Goal: Task Accomplishment & Management: Use online tool/utility

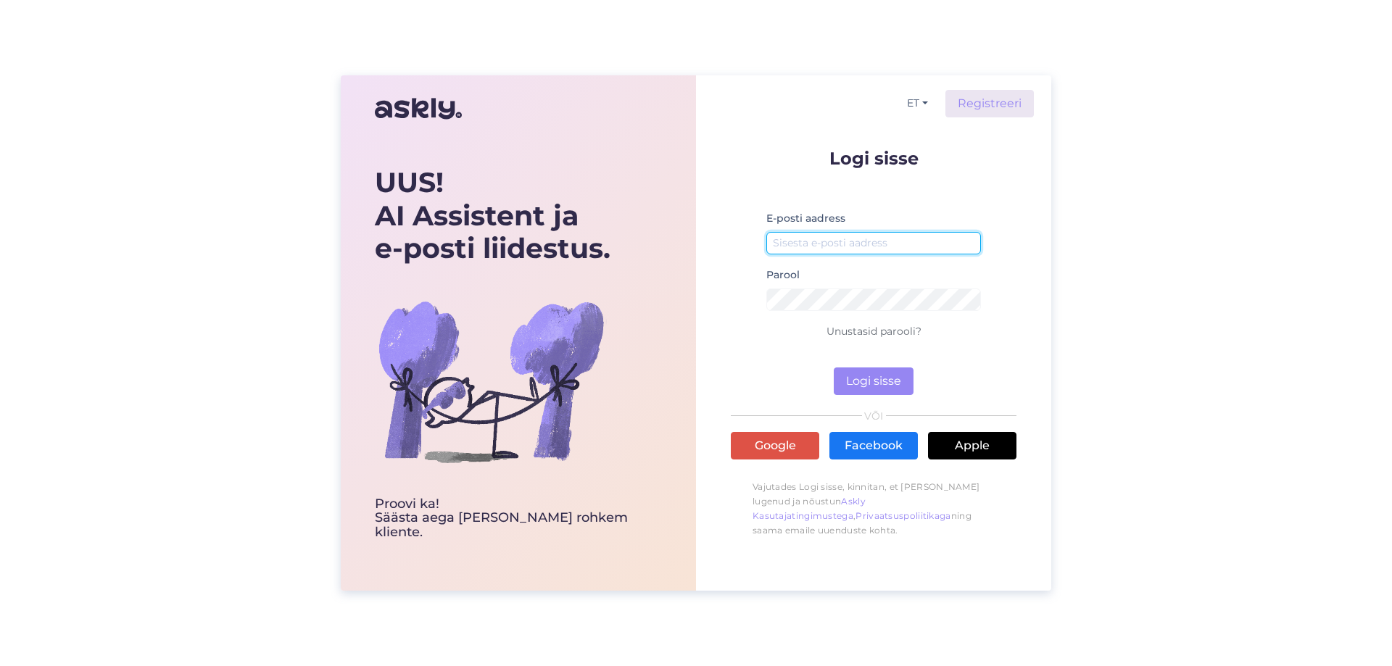
click at [881, 247] on input "email" at bounding box center [873, 243] width 215 height 22
type input "[EMAIL_ADDRESS][DOMAIN_NAME]"
click at [864, 379] on button "Logi sisse" at bounding box center [874, 382] width 80 height 28
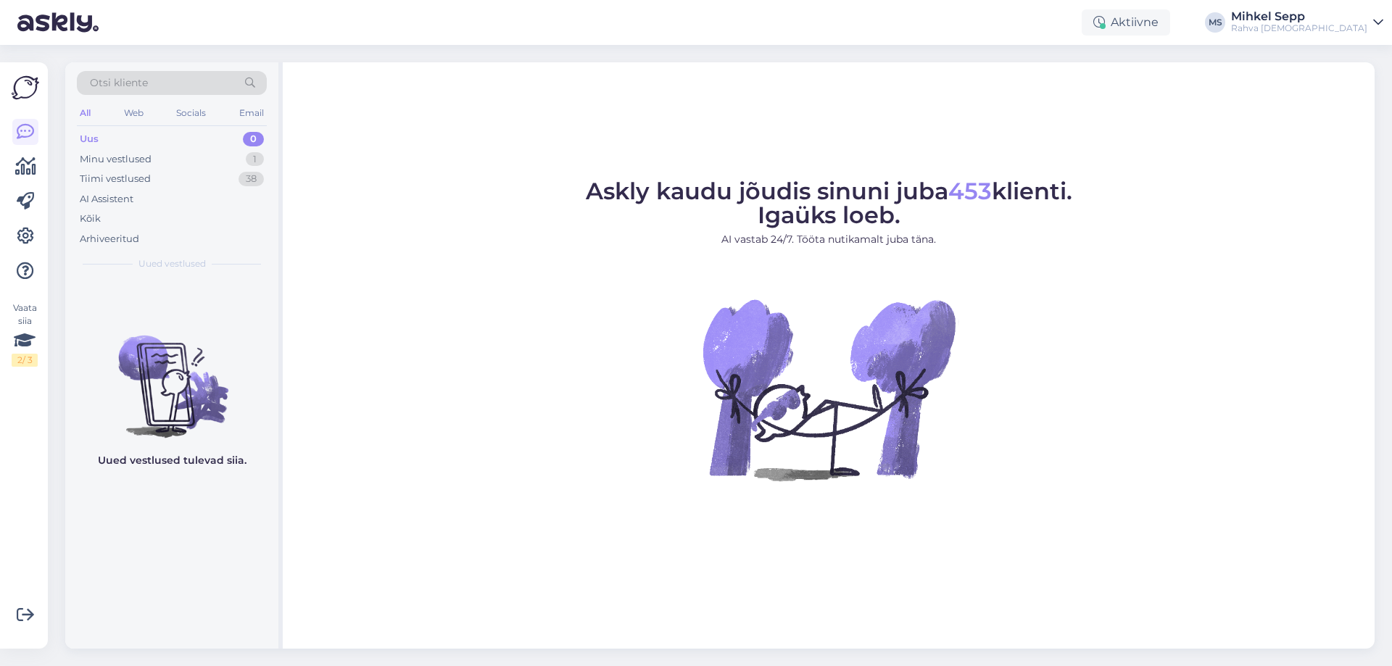
click at [9, 212] on div "Vaata siia 2 / 3 Võimalused Veendu, et Askly loob sulle väärtust. Sulge Ühenda …" at bounding box center [24, 355] width 48 height 586
click at [20, 199] on icon at bounding box center [25, 201] width 17 height 17
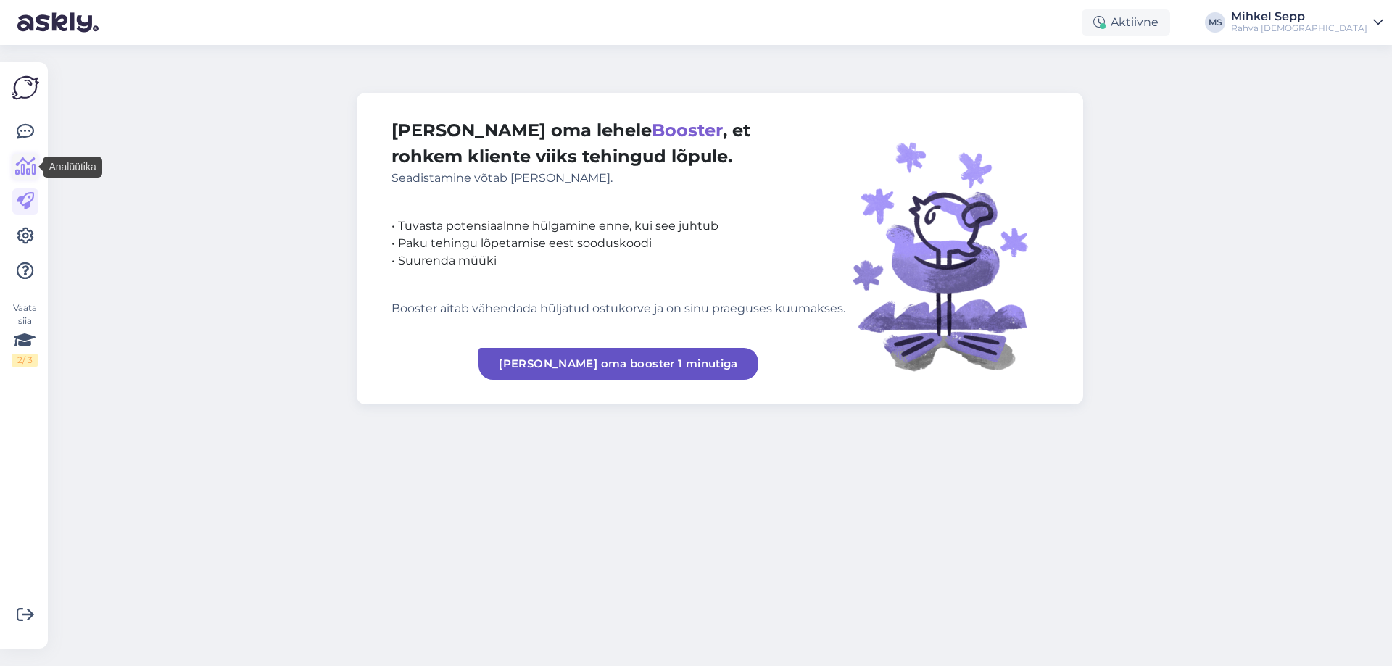
click at [22, 172] on icon at bounding box center [25, 166] width 21 height 17
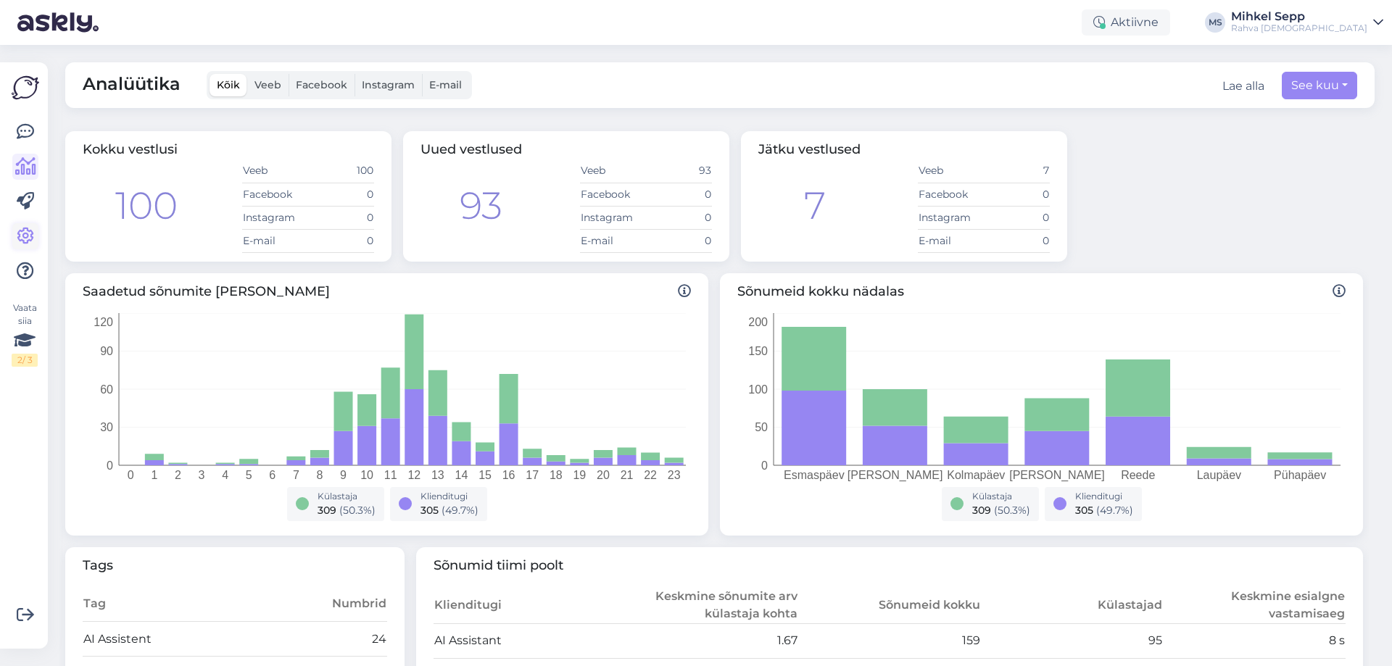
click at [33, 241] on icon at bounding box center [25, 236] width 17 height 17
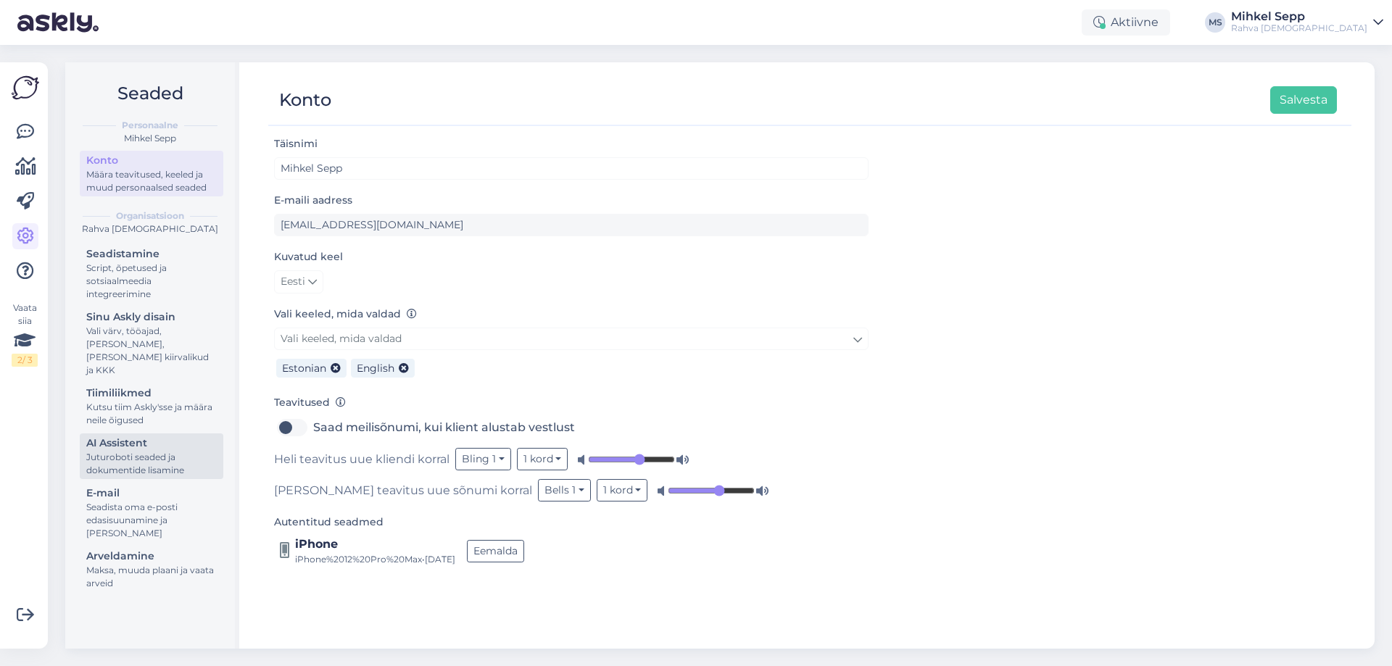
click at [130, 437] on div "AI Assistent" at bounding box center [151, 443] width 130 height 15
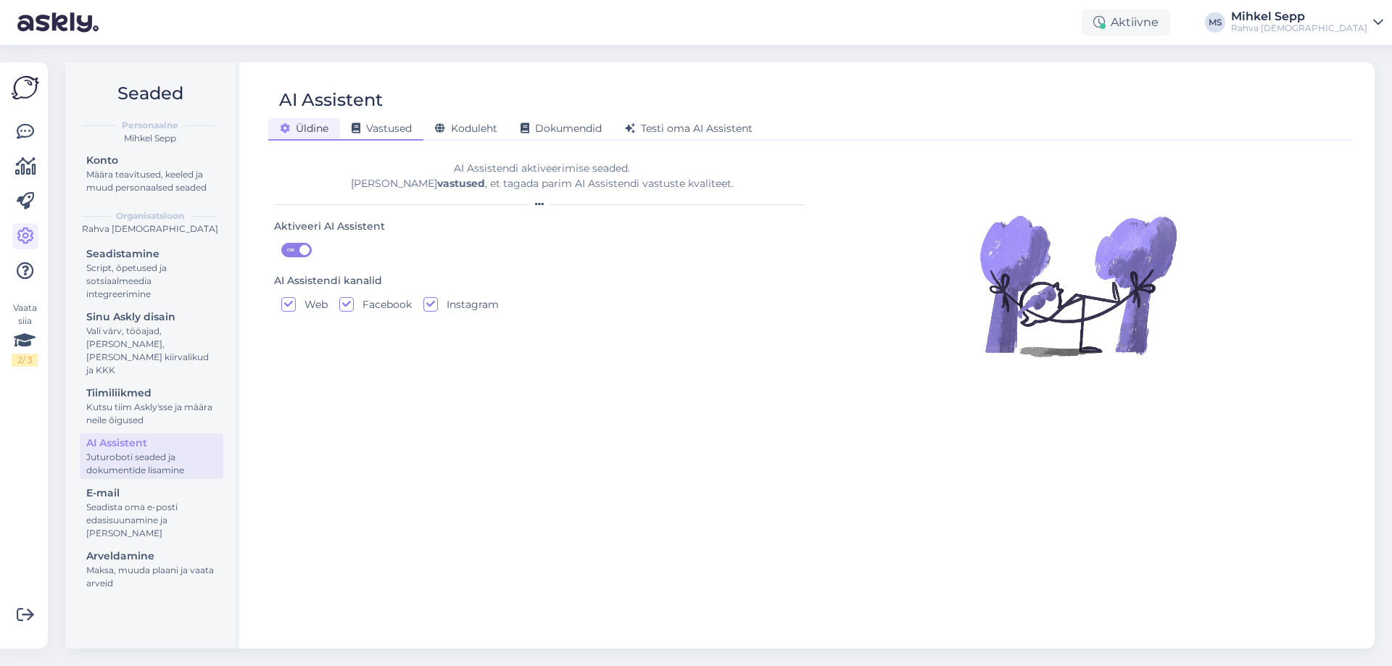
click at [400, 133] on span "Vastused" at bounding box center [382, 128] width 60 height 13
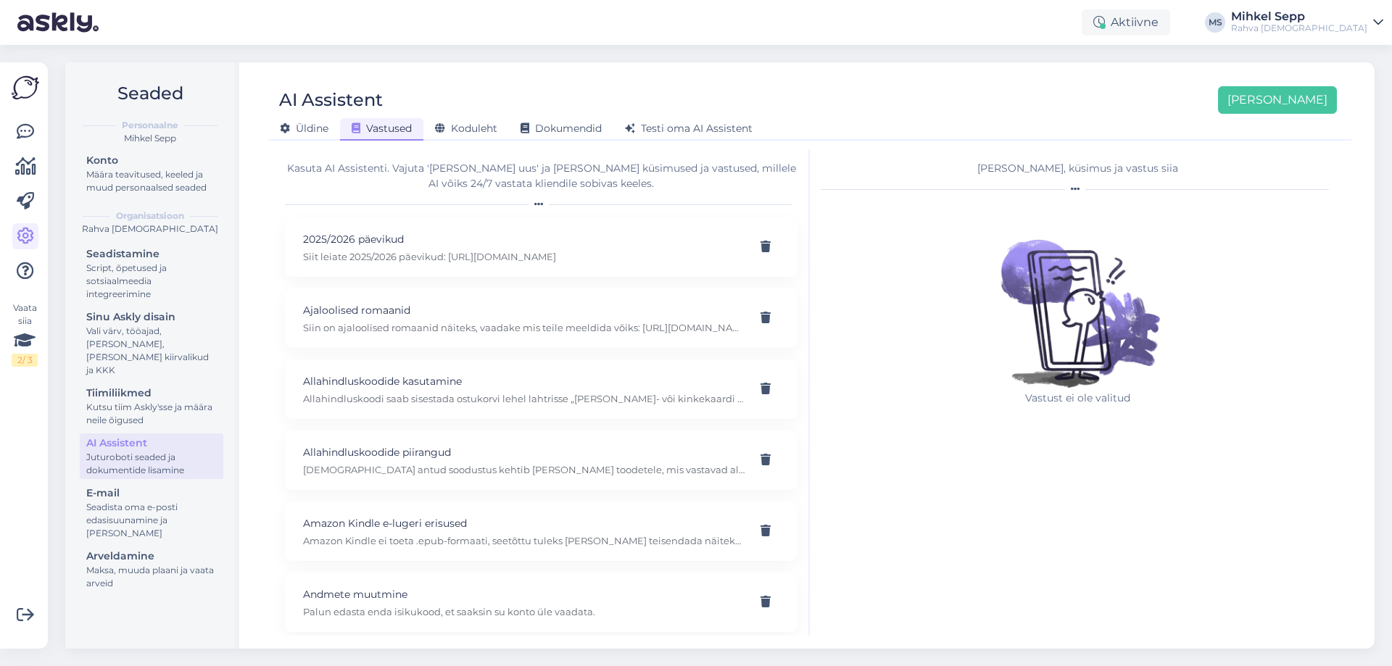
click at [389, 174] on div "Kasuta AI Assistenti. Vajuta '[PERSON_NAME] uus' ja [PERSON_NAME] küsimused ja …" at bounding box center [541, 176] width 512 height 30
click at [560, 125] on span "Dokumendid" at bounding box center [560, 128] width 81 height 13
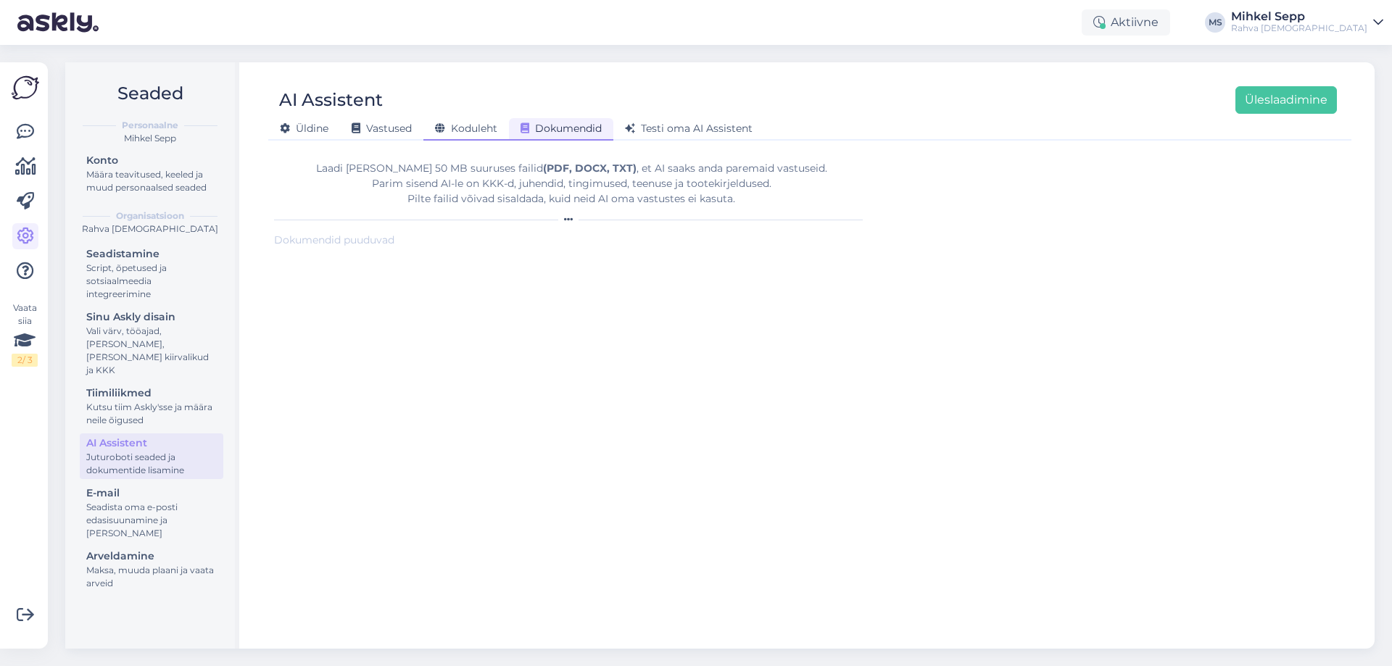
click at [468, 128] on span "Koduleht" at bounding box center [466, 128] width 62 height 13
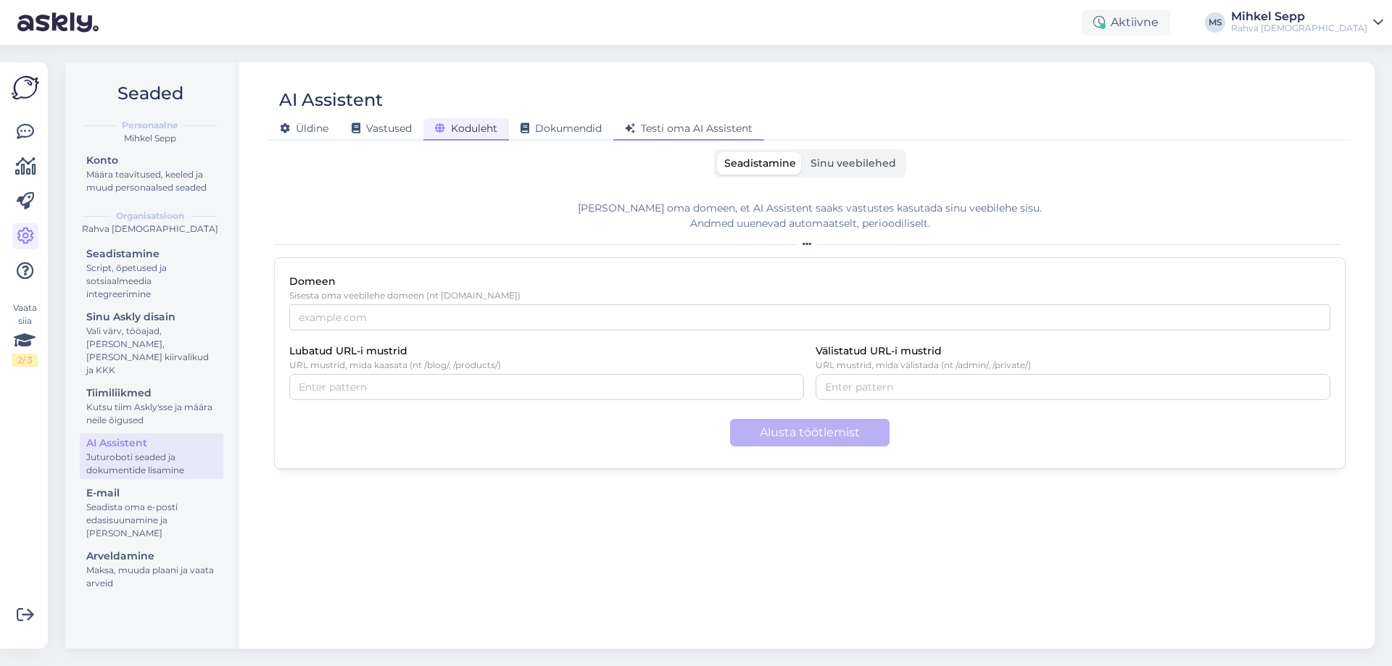
click at [700, 122] on span "Testi oma AI Assistent" at bounding box center [689, 128] width 128 height 13
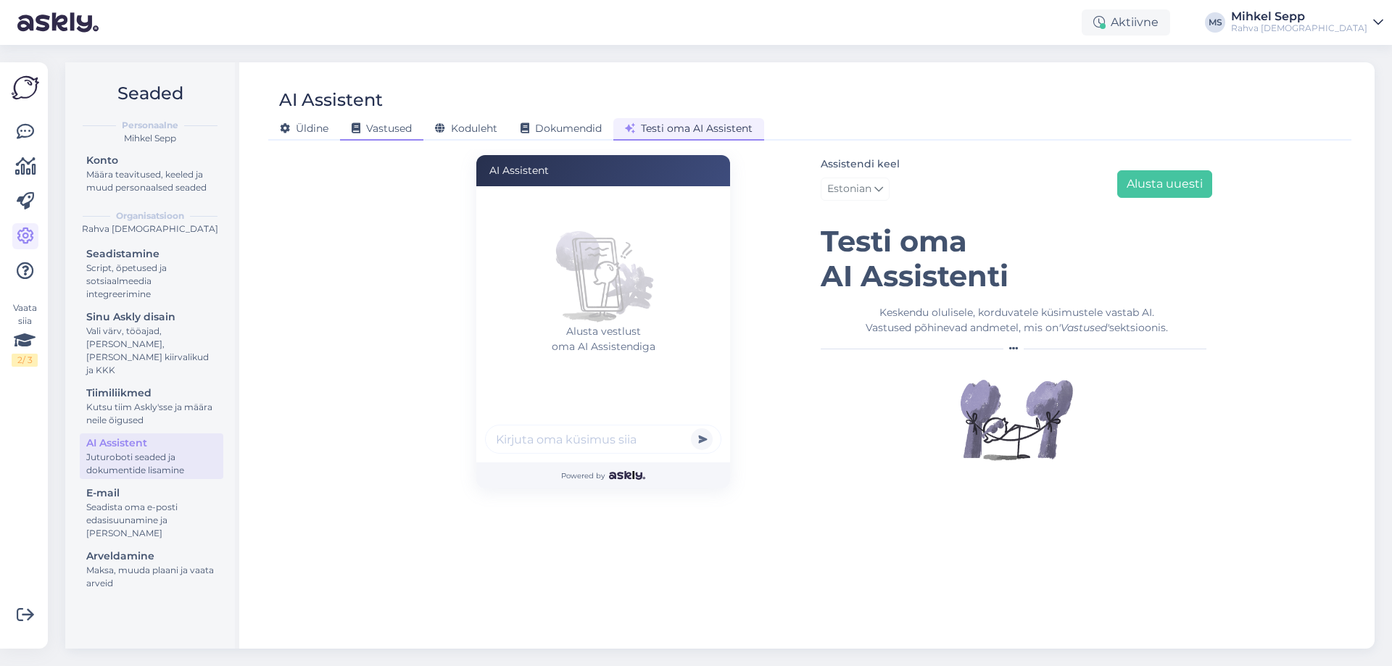
click at [398, 133] on span "Vastused" at bounding box center [382, 128] width 60 height 13
